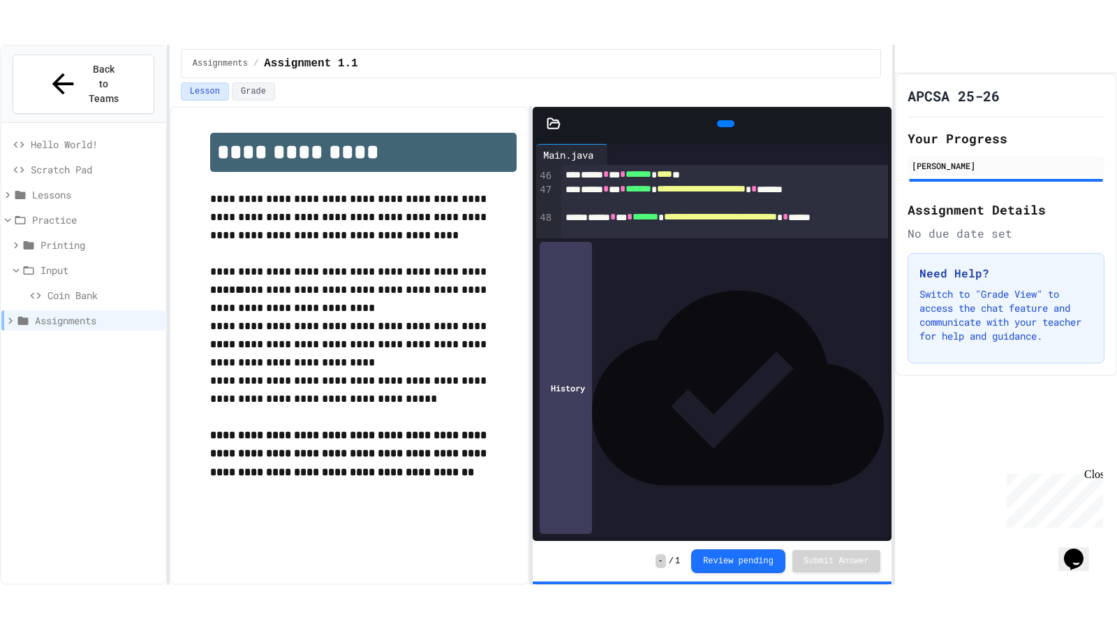
scroll to position [981, 0]
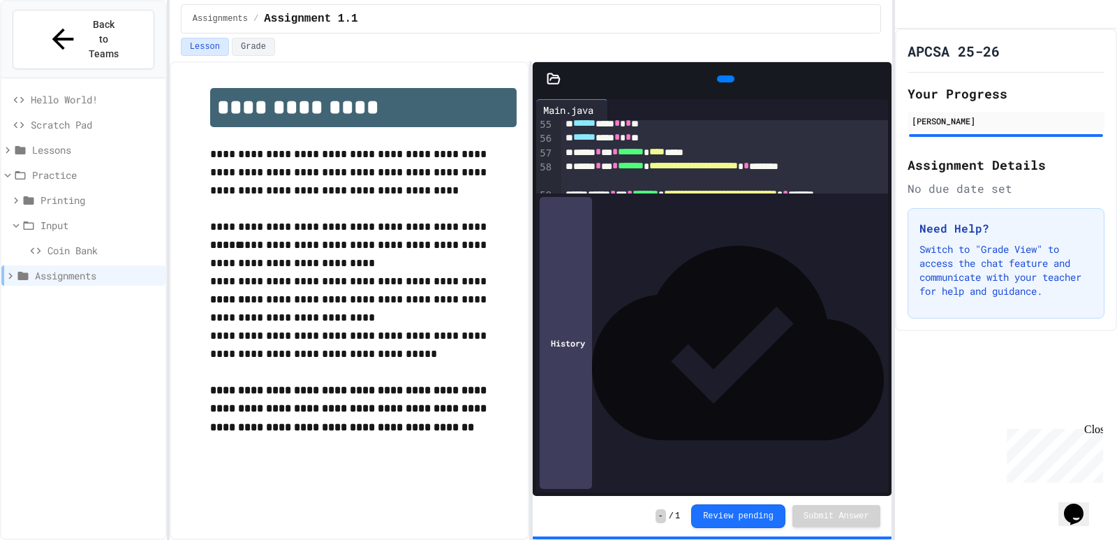
click at [878, 89] on div at bounding box center [885, 78] width 14 height 21
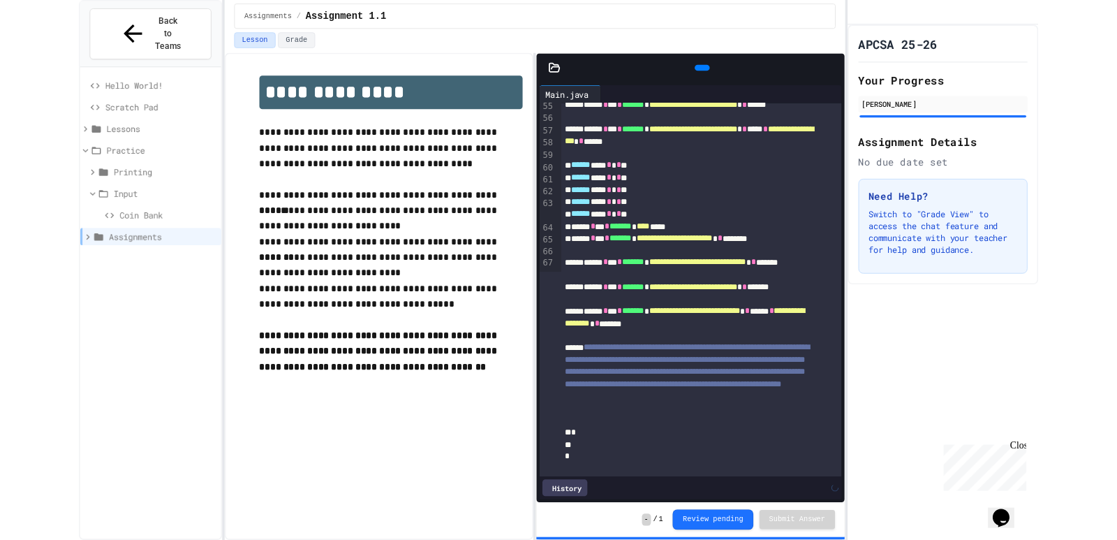
scroll to position [545, 0]
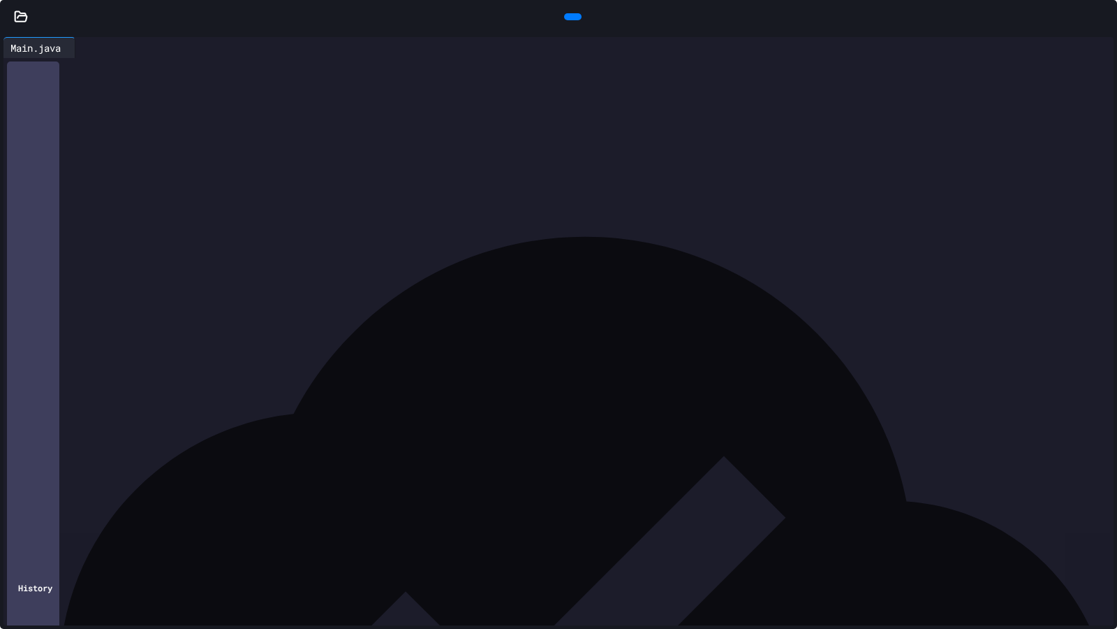
click at [1103, 17] on icon at bounding box center [1103, 17] width 0 height 0
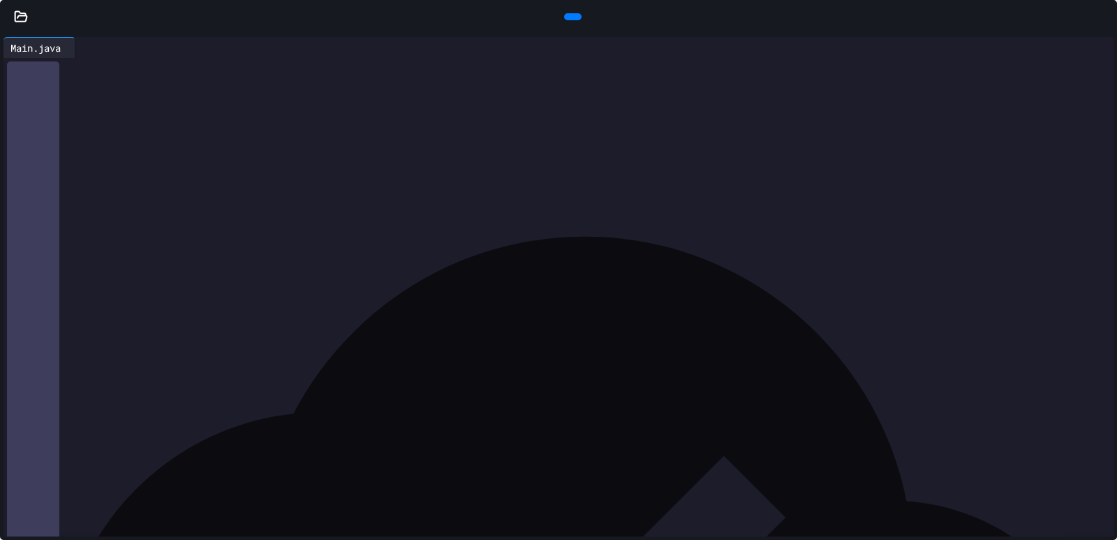
scroll to position [981, 0]
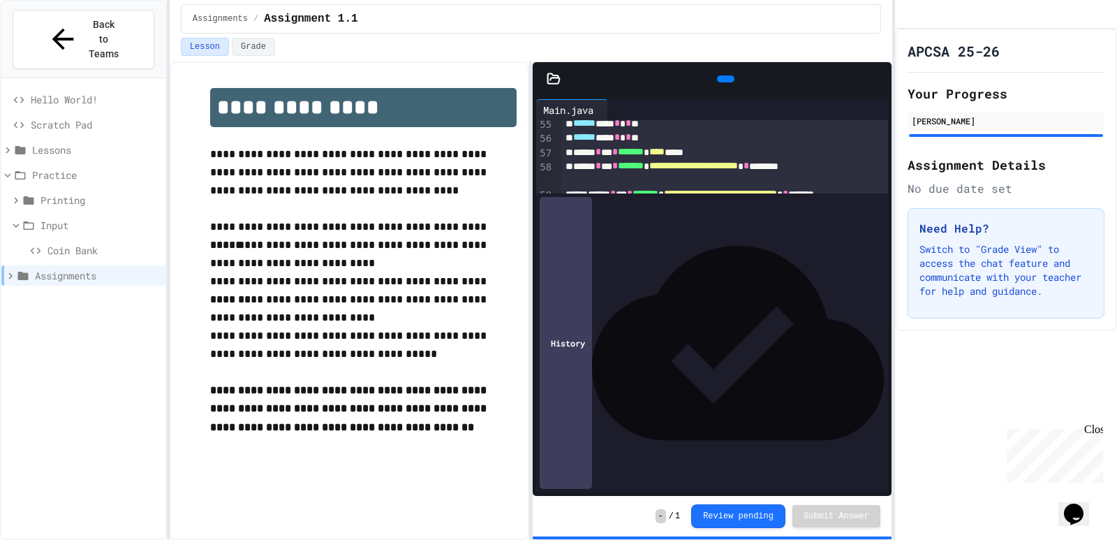
click at [66, 268] on span "Assignments" at bounding box center [97, 275] width 125 height 15
click at [15, 194] on icon at bounding box center [16, 200] width 13 height 13
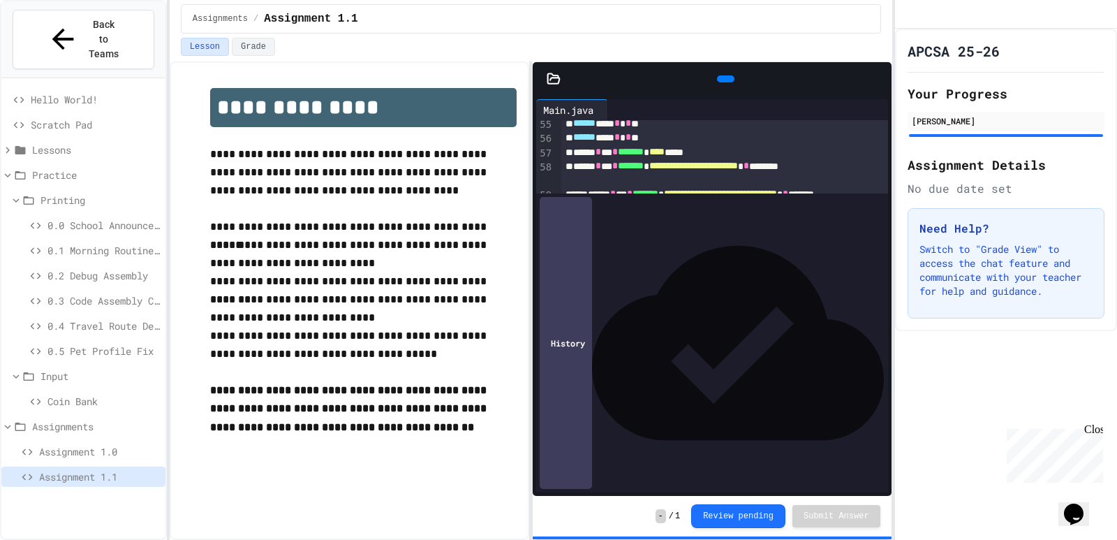
click at [15, 198] on icon at bounding box center [16, 200] width 6 height 4
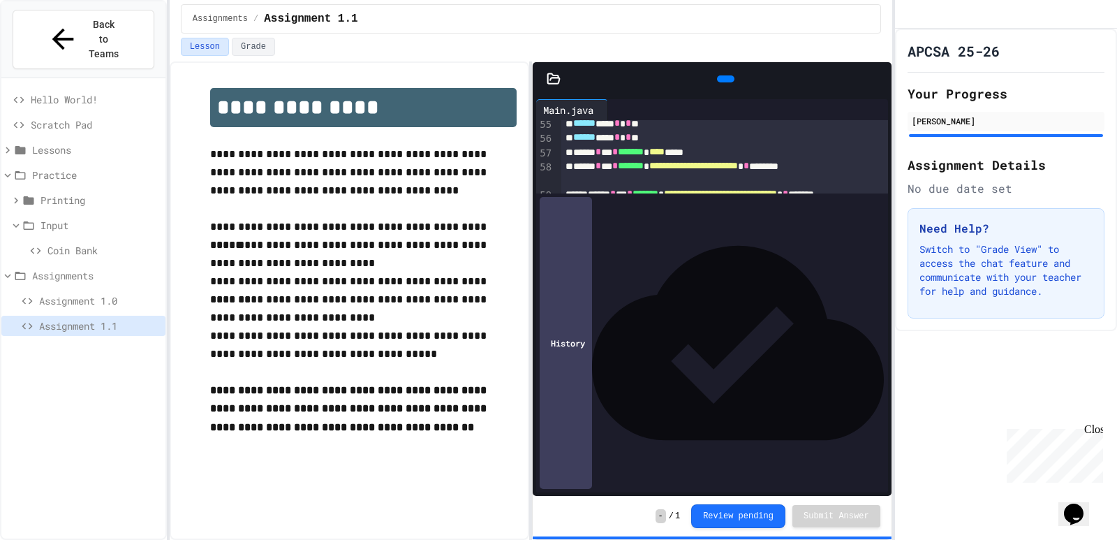
click at [6, 144] on icon at bounding box center [7, 150] width 13 height 13
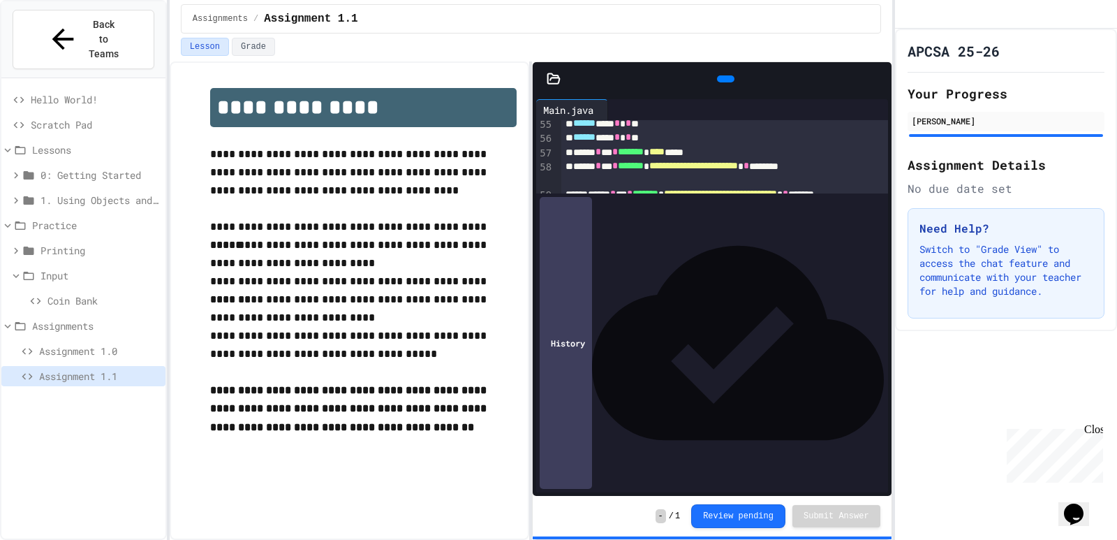
click at [6, 144] on icon at bounding box center [7, 150] width 13 height 13
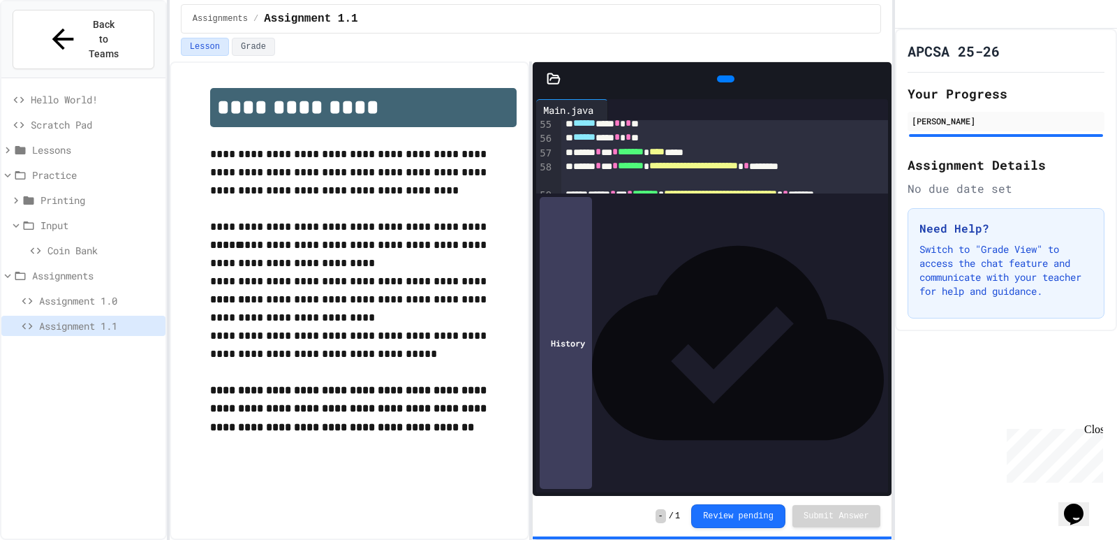
click at [6, 169] on icon at bounding box center [7, 175] width 13 height 13
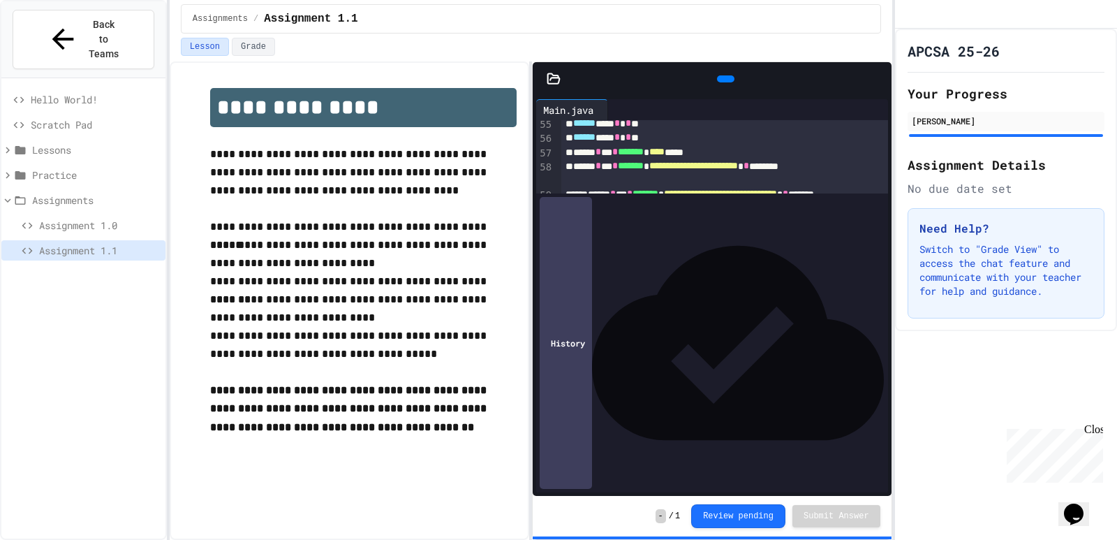
drag, startPoint x: 6, startPoint y: 149, endPoint x: 6, endPoint y: 169, distance: 20.3
click at [6, 169] on div "Hello World! Scratch Pad Lessons Practice Assignments Assignment 1.0 Assignment…" at bounding box center [83, 177] width 164 height 187
click at [6, 194] on icon at bounding box center [7, 200] width 13 height 13
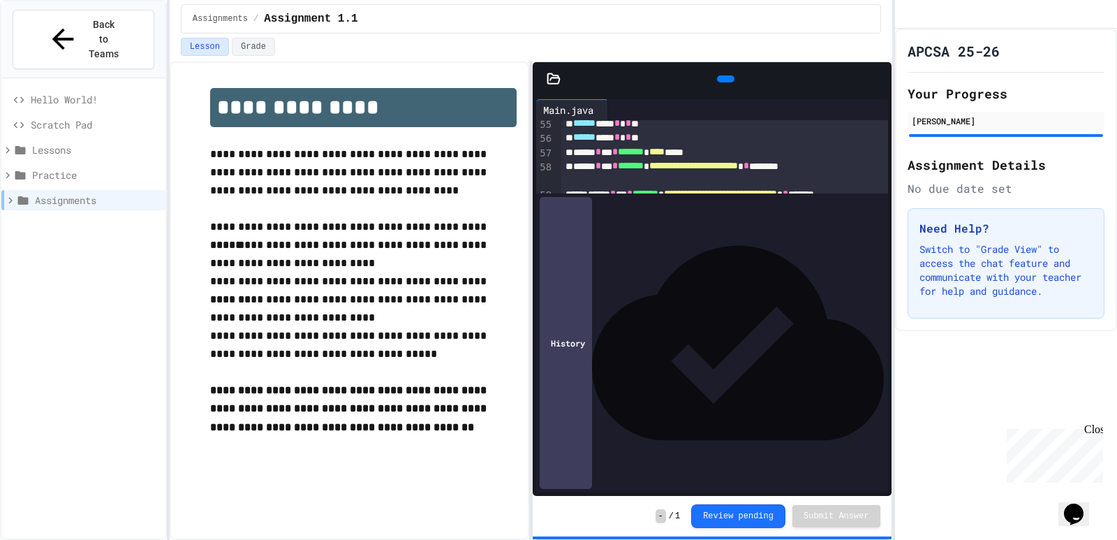
click at [5, 169] on icon at bounding box center [7, 175] width 13 height 13
click at [70, 243] on span "Coin Bank" at bounding box center [103, 250] width 112 height 15
